Goal: Task Accomplishment & Management: Manage account settings

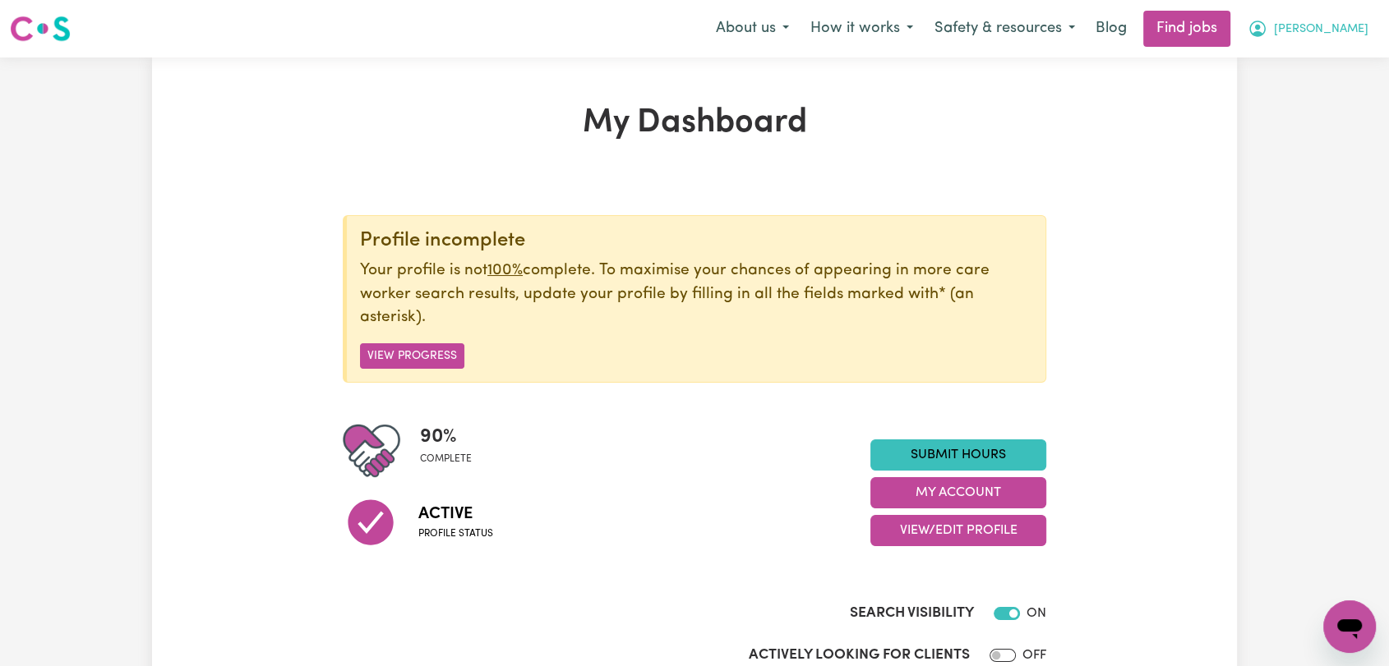
click at [1350, 30] on span "[PERSON_NAME]" at bounding box center [1321, 30] width 94 height 18
click at [1315, 61] on link "My Account" at bounding box center [1313, 63] width 130 height 31
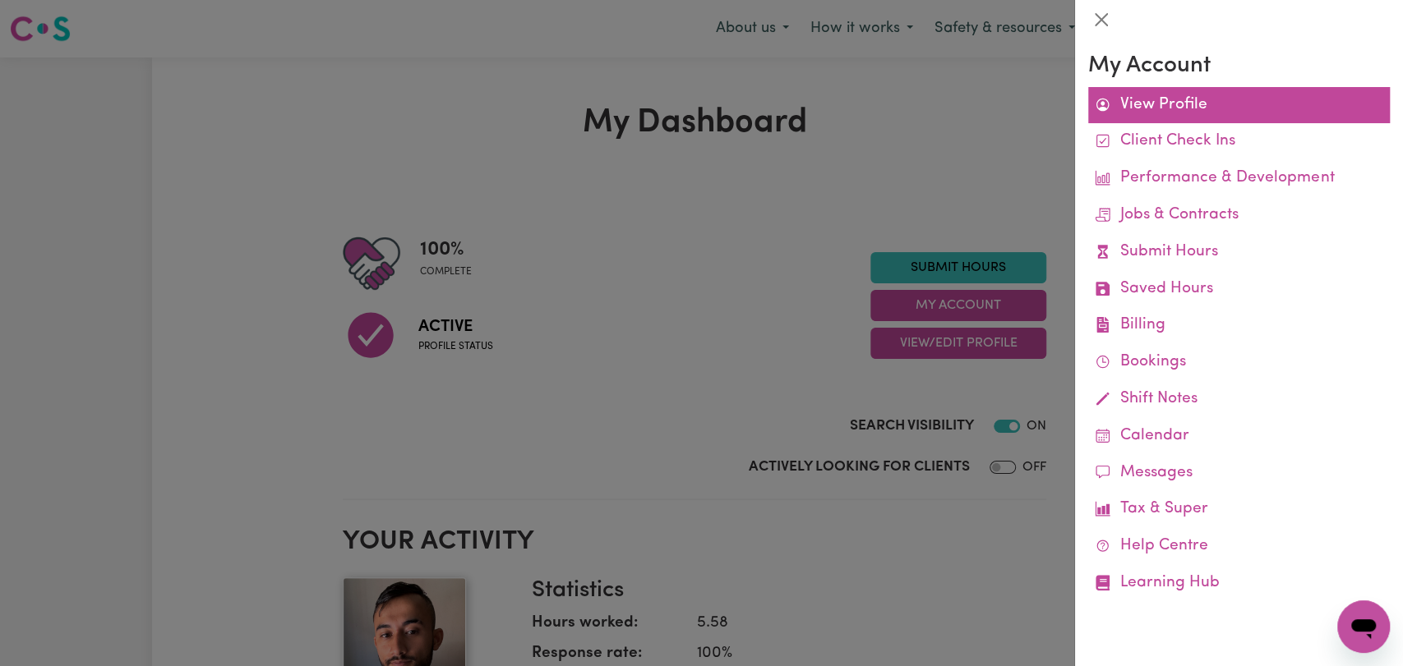
click at [1221, 111] on link "View Profile" at bounding box center [1239, 105] width 302 height 37
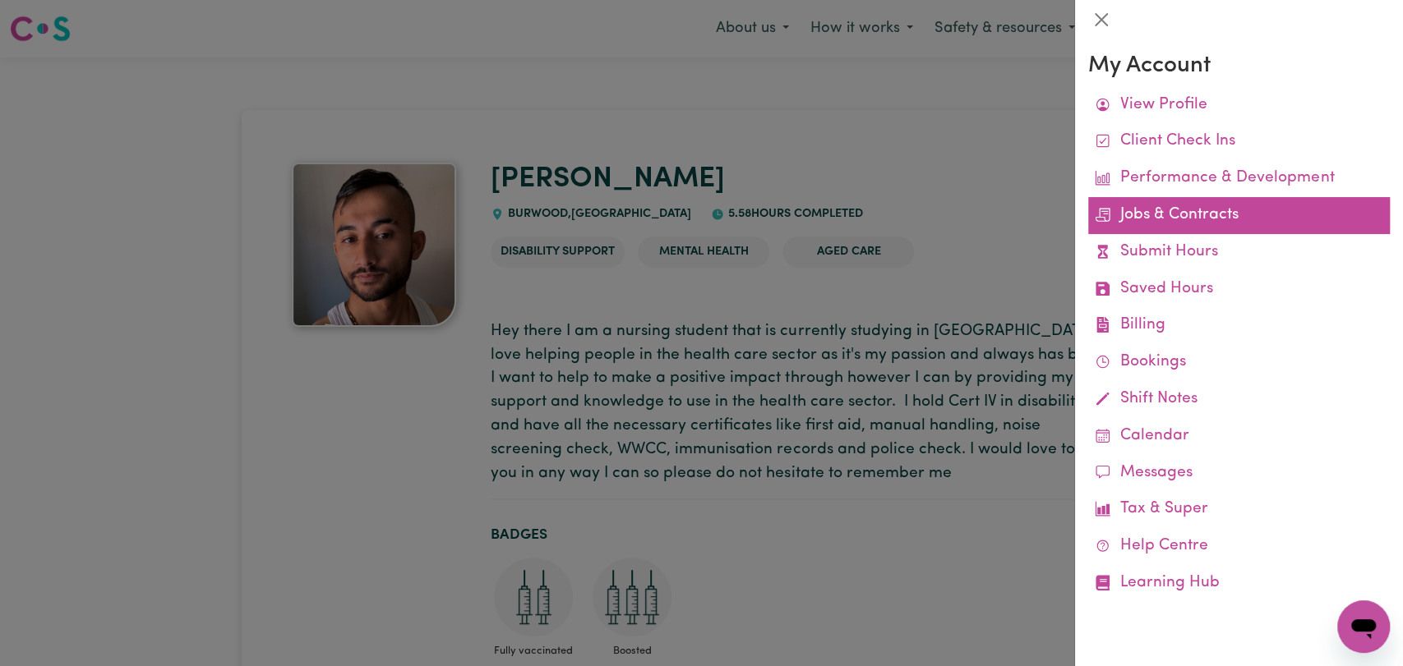
click at [1163, 223] on link "Jobs & Contracts" at bounding box center [1239, 215] width 302 height 37
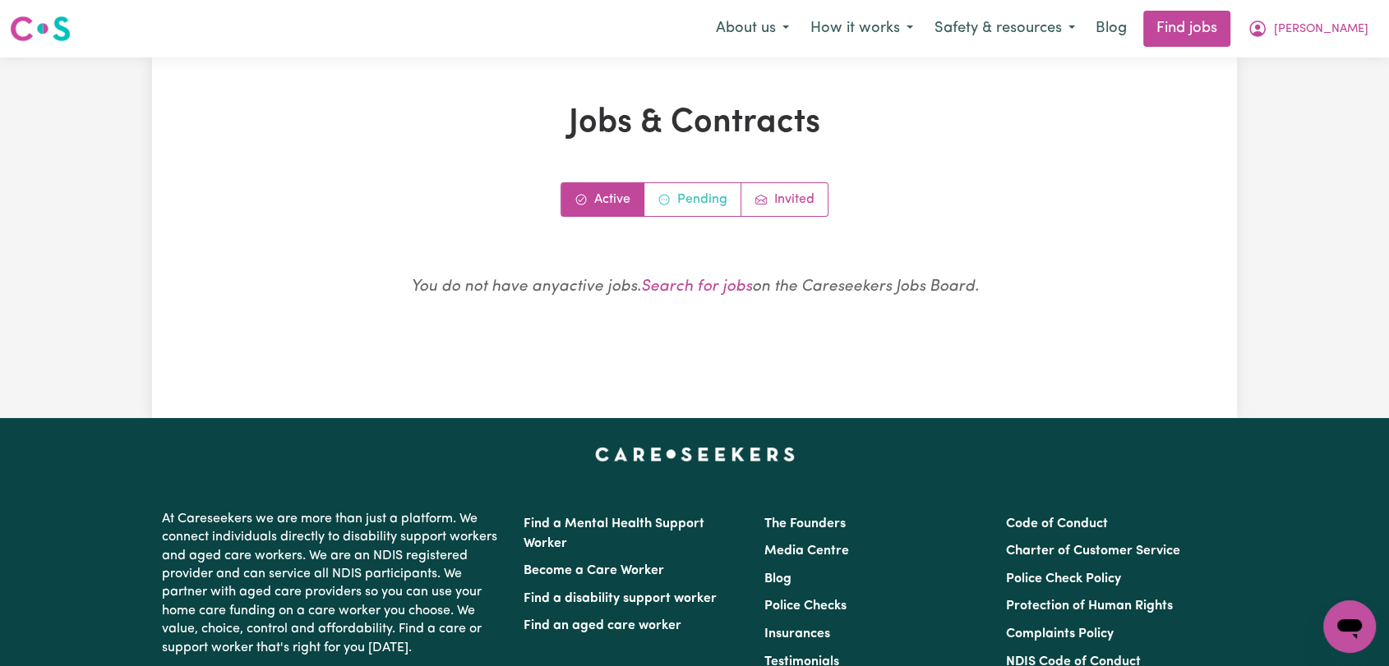
click at [689, 188] on link "Pending" at bounding box center [692, 199] width 97 height 33
click at [785, 200] on link "Invited" at bounding box center [784, 199] width 86 height 33
click at [689, 190] on link "Pending" at bounding box center [692, 199] width 97 height 33
click at [606, 194] on link "Active" at bounding box center [602, 199] width 83 height 33
click at [684, 197] on link "Pending" at bounding box center [692, 199] width 97 height 33
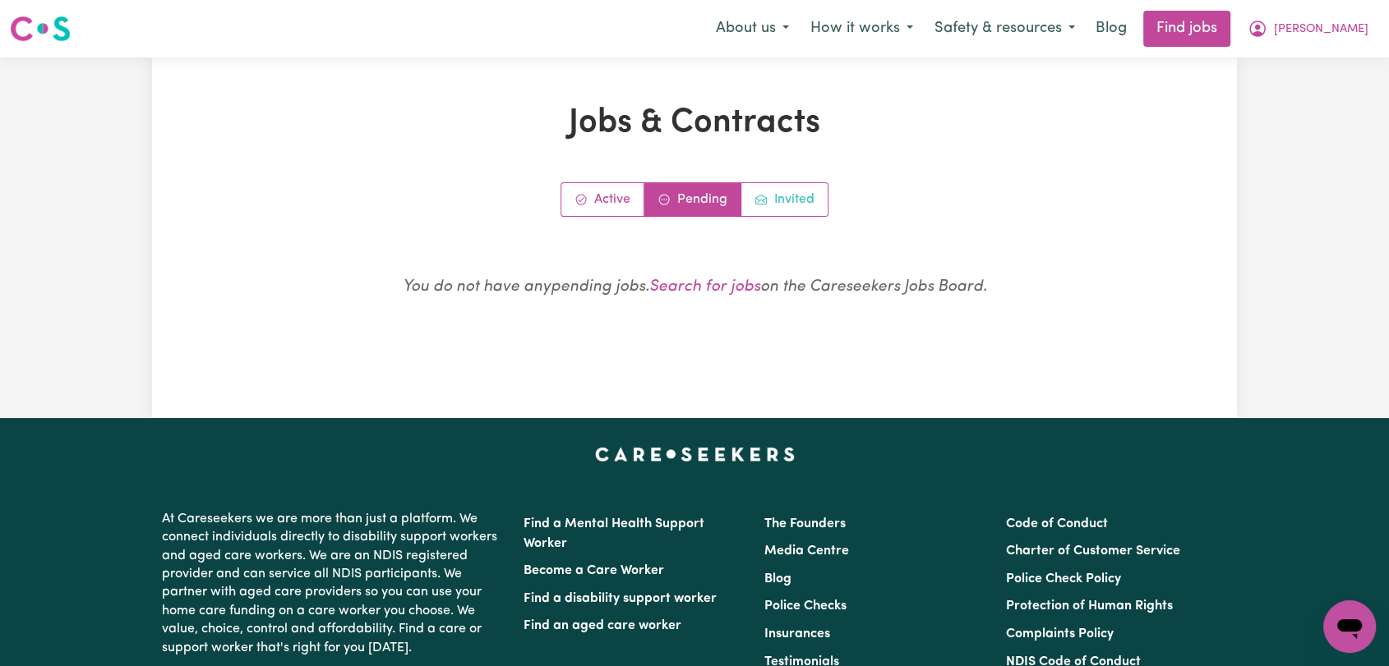
click at [789, 197] on link "Invited" at bounding box center [784, 199] width 86 height 33
